Goal: Task Accomplishment & Management: Manage account settings

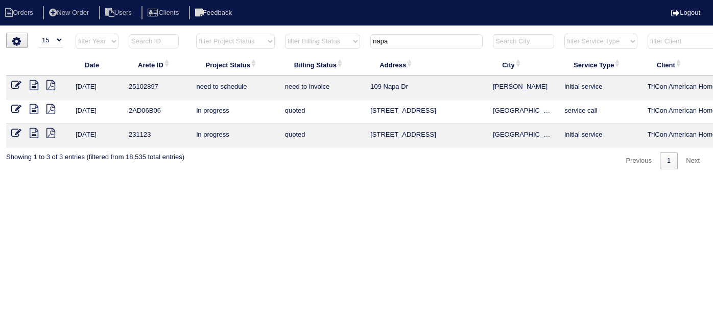
select select "15"
drag, startPoint x: 397, startPoint y: 42, endPoint x: 251, endPoint y: 33, distance: 146.9
click at [251, 33] on tr "filter Year -- Any Year -- 2025 2024 2023 2022 2021 2020 2019 filter Project St…" at bounding box center [448, 43] width 885 height 21
type input "2670"
click at [34, 81] on icon at bounding box center [34, 85] width 9 height 10
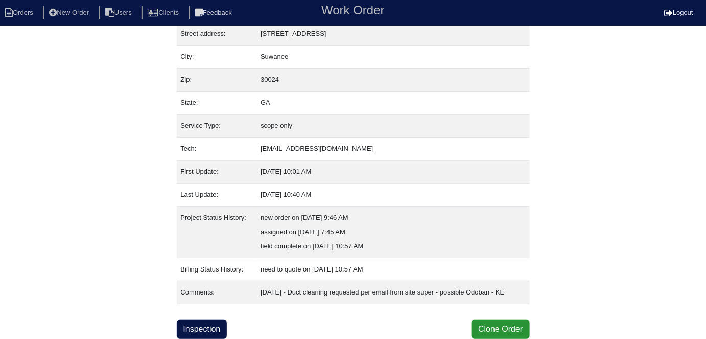
scroll to position [68, 0]
click at [195, 323] on link "Inspection" at bounding box center [202, 328] width 51 height 19
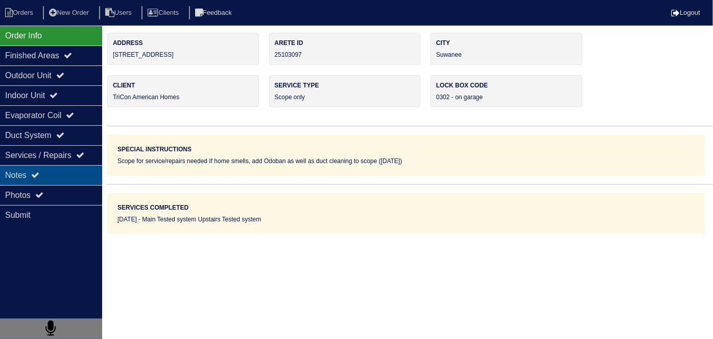
click at [53, 171] on div "Notes" at bounding box center [51, 175] width 102 height 20
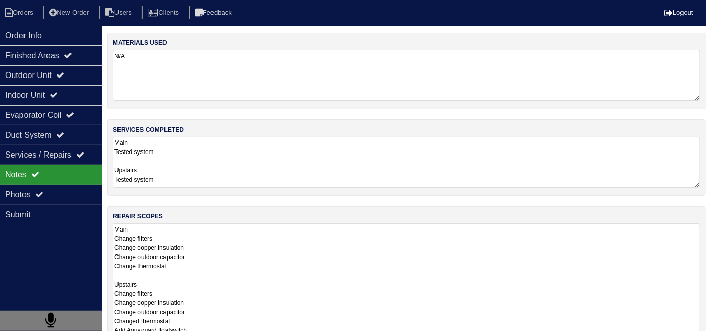
drag, startPoint x: 282, startPoint y: 249, endPoint x: 323, endPoint y: 257, distance: 41.2
click at [283, 249] on textarea "Main Change filters Change copper insulation Change outdoor capacitor Change th…" at bounding box center [406, 285] width 587 height 122
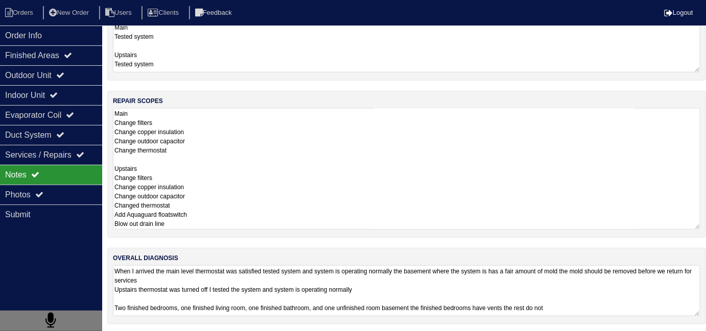
scroll to position [45, 0]
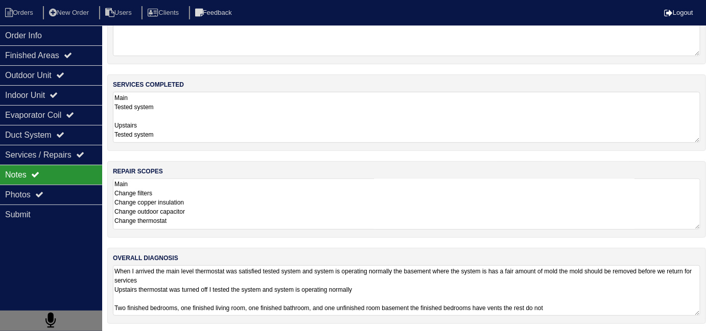
click at [491, 286] on textarea "When I arrived the main level thermostat was satisfied tested system and system…" at bounding box center [406, 291] width 587 height 51
click at [293, 168] on div "repair scopes Main Change filters Change copper insulation Change outdoor capac…" at bounding box center [406, 199] width 599 height 77
click at [331, 200] on textarea "Main Change filters Change copper insulation Change outdoor capacitor Change th…" at bounding box center [406, 204] width 587 height 51
drag, startPoint x: 432, startPoint y: 285, endPoint x: 429, endPoint y: 278, distance: 7.3
click at [431, 284] on textarea "When I arrived the main level thermostat was satisfied tested system and system…" at bounding box center [406, 291] width 587 height 51
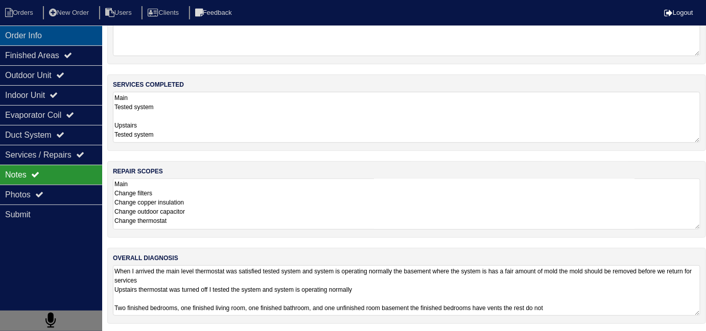
click at [57, 42] on div "Order Info" at bounding box center [51, 36] width 102 height 20
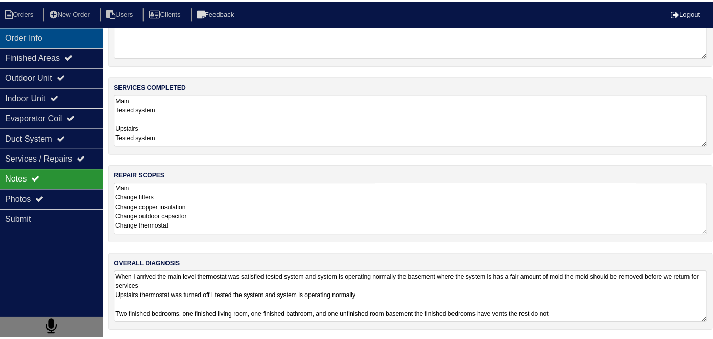
scroll to position [0, 0]
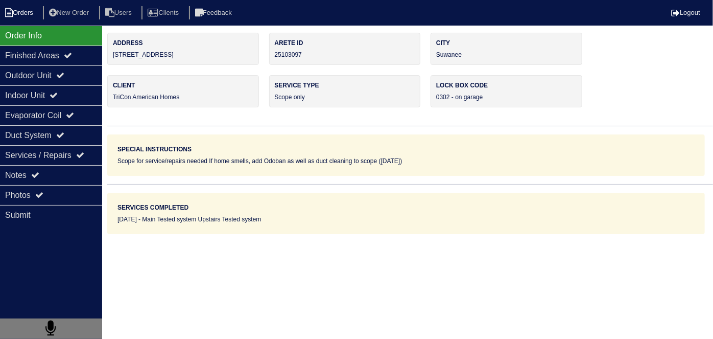
click at [23, 4] on nav "Orders New Order Users Clients Feedback Logout" at bounding box center [356, 13] width 713 height 26
click at [26, 14] on li "Orders" at bounding box center [20, 13] width 41 height 14
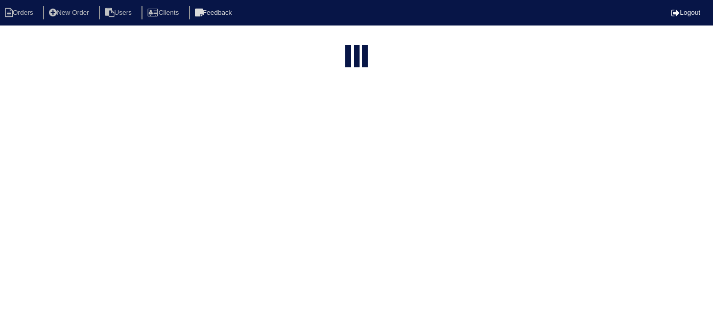
select select "15"
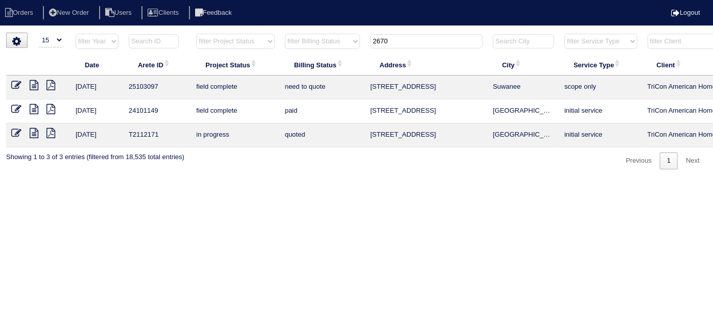
drag, startPoint x: 372, startPoint y: 40, endPoint x: 306, endPoint y: 25, distance: 67.6
click at [323, 33] on div "▼ 10 15 25 50 200 500 Search: Date Arete ID Project Status Billing Status Addre…" at bounding box center [356, 101] width 701 height 137
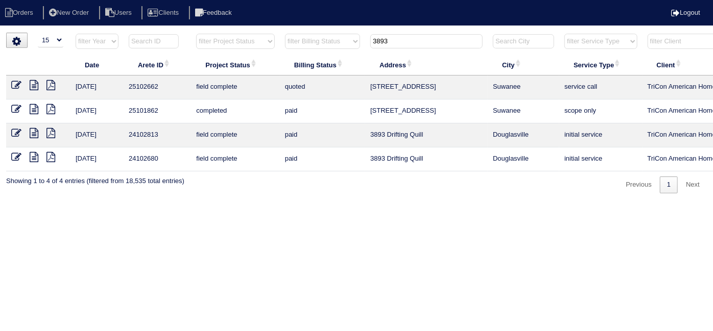
type input "3893"
click at [17, 83] on icon at bounding box center [16, 85] width 10 height 10
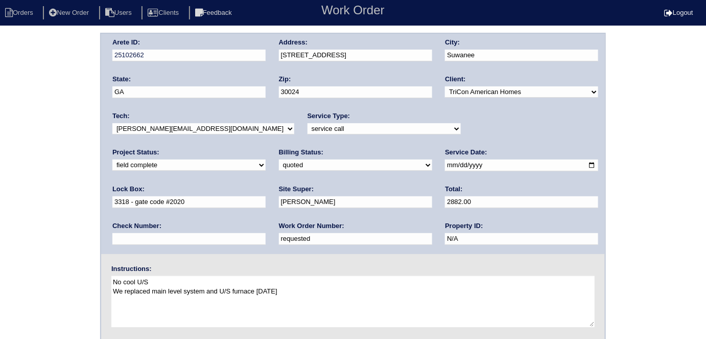
click at [279, 169] on select "need to quote quoted need to invoice invoiced paid warranty purchase order need…" at bounding box center [355, 164] width 153 height 11
select select "need to invoice"
click at [279, 159] on select "need to quote quoted need to invoice invoiced paid warranty purchase order need…" at bounding box center [355, 164] width 153 height 11
click at [59, 200] on div "Arete ID: 25102662 Address: 3893 Ridge Grove Way City: Suwanee State: GA Zip: 3…" at bounding box center [353, 239] width 706 height 413
click at [279, 233] on input "requested" at bounding box center [355, 239] width 153 height 12
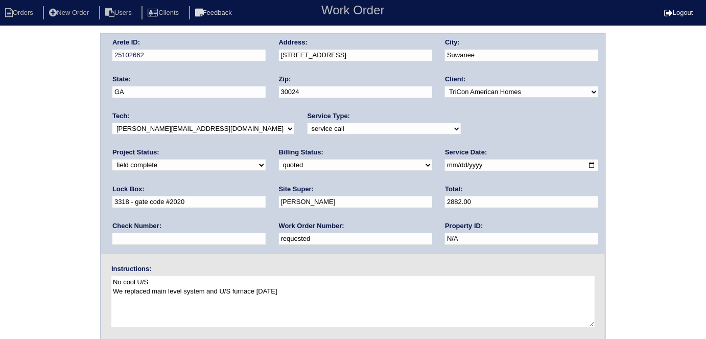
drag, startPoint x: 186, startPoint y: 236, endPoint x: 78, endPoint y: 226, distance: 109.2
click at [78, 226] on div "Arete ID: 25102662 Address: 3893 Ridge Grove Way City: Suwanee State: GA Zip: 3…" at bounding box center [353, 239] width 706 height 413
type input "537174"
click at [242, 120] on div "Tech: -select- aretesmg+backup-tech@gmail.com benjohnholt88@gmail.com callisonh…" at bounding box center [203, 125] width 182 height 28
click at [45, 171] on div "Arete ID: 25102662 Address: 3893 Ridge Grove Way City: Suwanee State: GA Zip: 3…" at bounding box center [353, 239] width 706 height 413
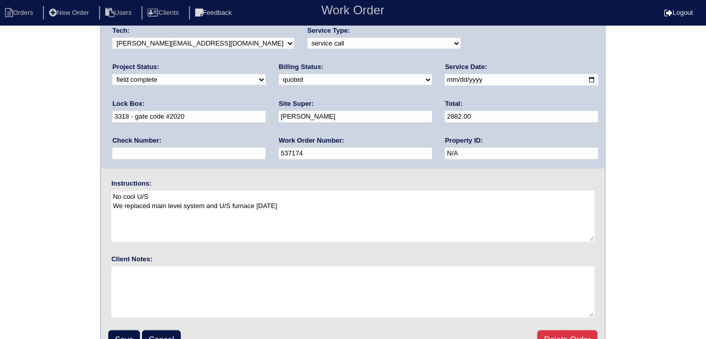
scroll to position [105, 0]
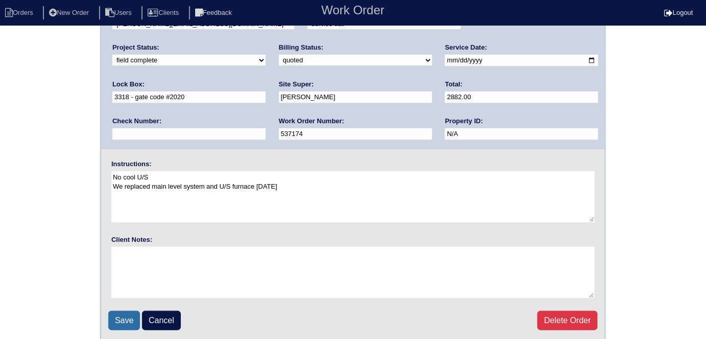
click at [114, 311] on input "Save" at bounding box center [124, 320] width 32 height 19
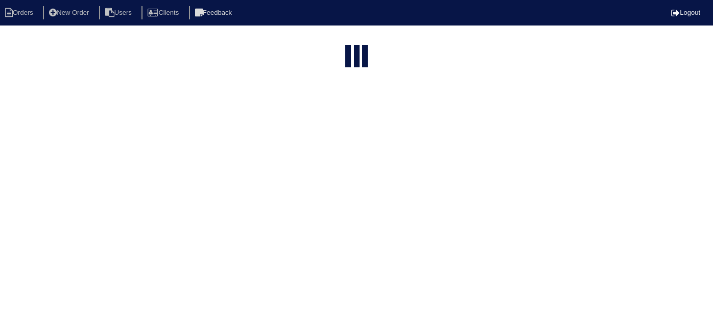
select select "15"
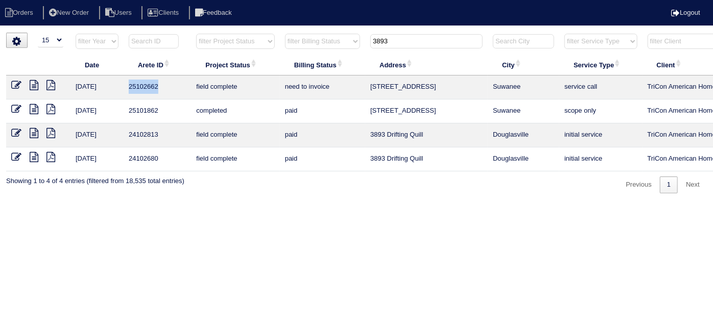
drag, startPoint x: 163, startPoint y: 84, endPoint x: 123, endPoint y: 86, distance: 40.4
click at [123, 86] on tr "8/5/25 25102662 field complete need to invoice 3893 Ridge Grove Way Suwanee ser…" at bounding box center [448, 88] width 885 height 24
copy tr "25102662"
drag, startPoint x: 396, startPoint y: 40, endPoint x: 256, endPoint y: 7, distance: 143.8
click at [274, 33] on body "Orders New Order Users Clients Feedback Logout Orders New Order Users Clients M…" at bounding box center [356, 113] width 713 height 161
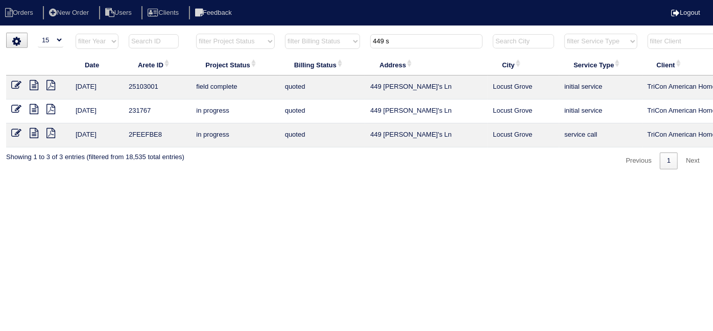
type input "449 s"
click at [15, 84] on icon at bounding box center [16, 85] width 10 height 10
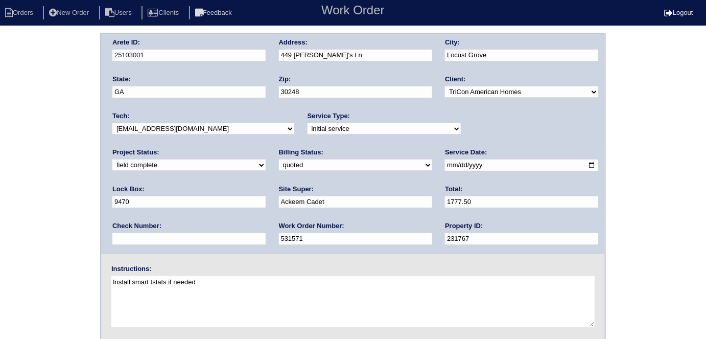
click at [279, 167] on select "need to quote quoted need to invoice invoiced paid warranty purchase order need…" at bounding box center [355, 164] width 153 height 11
select select "need to invoice"
click at [279, 159] on select "need to quote quoted need to invoice invoiced paid warranty purchase order need…" at bounding box center [355, 164] width 153 height 11
click at [78, 177] on div "Arete ID: 25103001 Address: 449 [PERSON_NAME]'s Ln City: [GEOGRAPHIC_DATA] Stat…" at bounding box center [353, 239] width 706 height 413
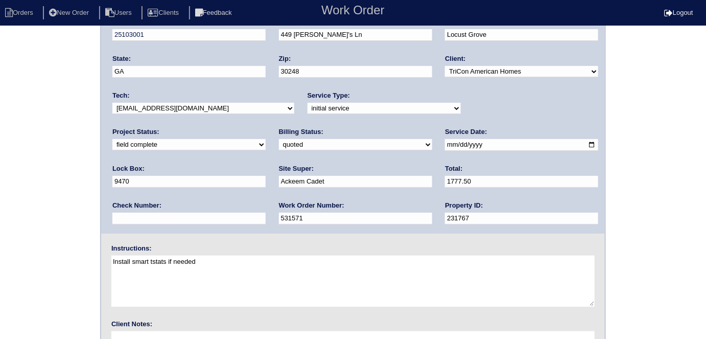
scroll to position [21, 0]
click at [84, 154] on div "Arete ID: 25103001 Address: 449 [PERSON_NAME]'s Ln City: [GEOGRAPHIC_DATA] Stat…" at bounding box center [353, 218] width 706 height 413
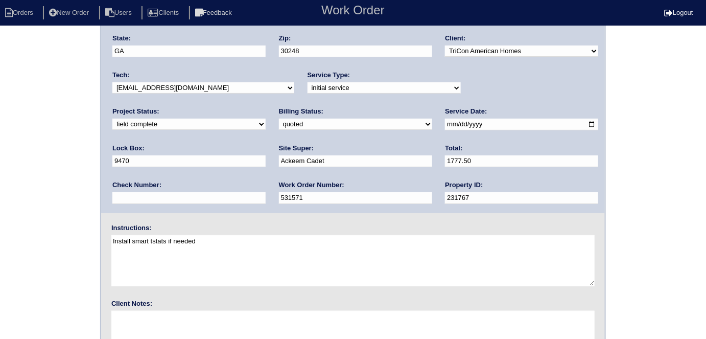
scroll to position [105, 0]
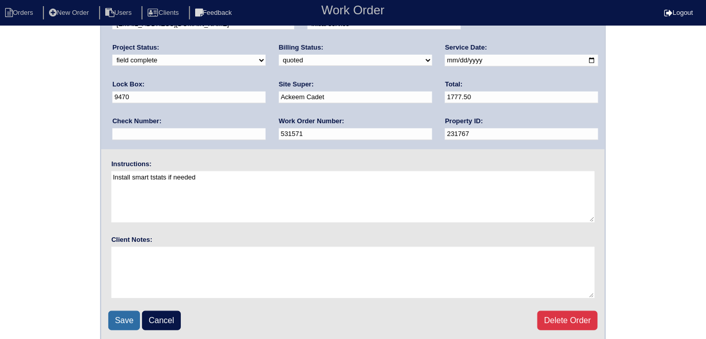
click at [116, 326] on input "Save" at bounding box center [124, 320] width 32 height 19
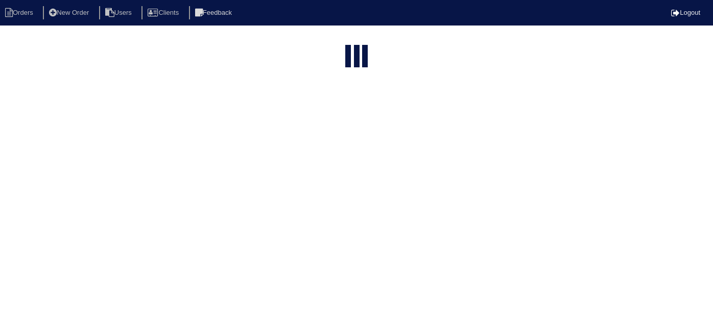
select select "15"
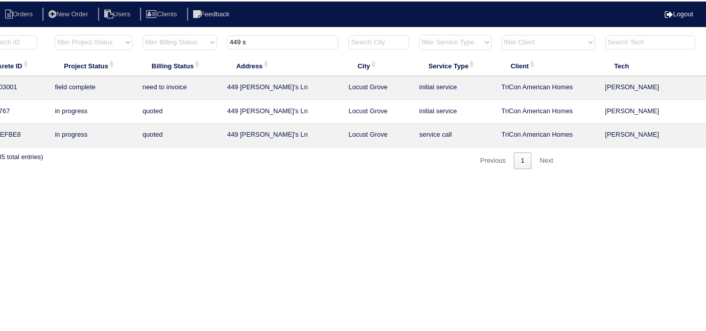
scroll to position [0, 178]
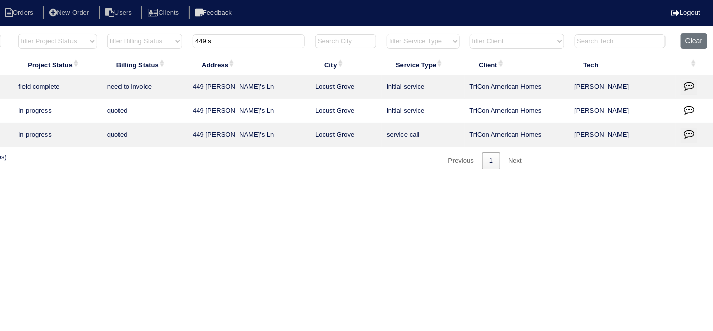
click at [682, 83] on button "button" at bounding box center [689, 87] width 16 height 15
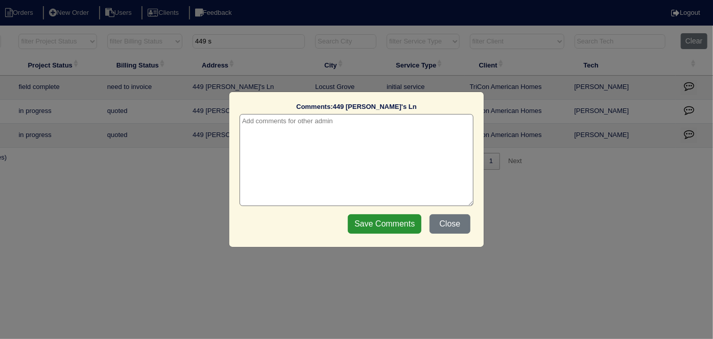
click at [340, 128] on textarea at bounding box center [357, 160] width 234 height 92
paste textarea "Duct cleaning / Odoban"
type textarea "[DATE] - Duct cleaning / Odoban approved - Sent to [PERSON_NAME]"
click at [365, 220] on input "Save Comments" at bounding box center [385, 223] width 74 height 19
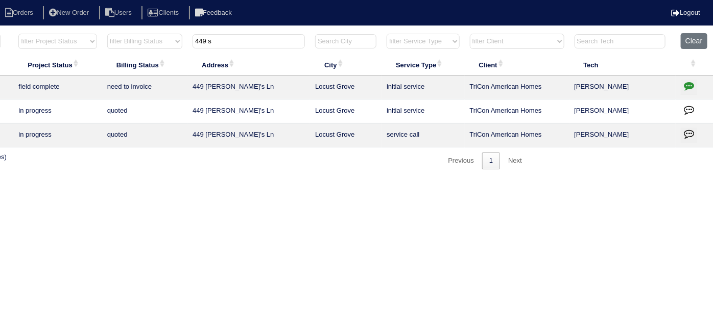
drag, startPoint x: 231, startPoint y: 45, endPoint x: 136, endPoint y: 29, distance: 96.5
click at [144, 41] on tr "filter Year -- Any Year -- 2025 2024 2023 2022 2021 2020 2019 filter Project St…" at bounding box center [270, 43] width 885 height 21
